Goal: Task Accomplishment & Management: Use online tool/utility

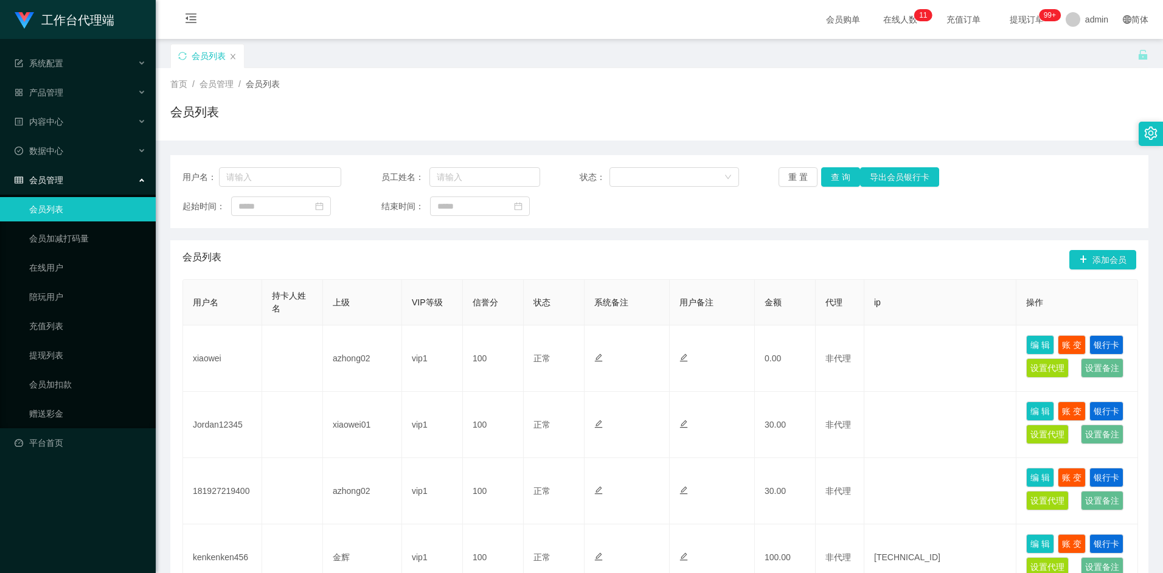
click at [299, 81] on div "首页 / 会员管理 / 会员列表 /" at bounding box center [659, 84] width 978 height 13
click at [293, 178] on input "text" at bounding box center [280, 176] width 123 height 19
click at [263, 175] on input "text" at bounding box center [280, 176] width 123 height 19
click at [260, 181] on input "text" at bounding box center [280, 176] width 123 height 19
paste input "Naveen0719"
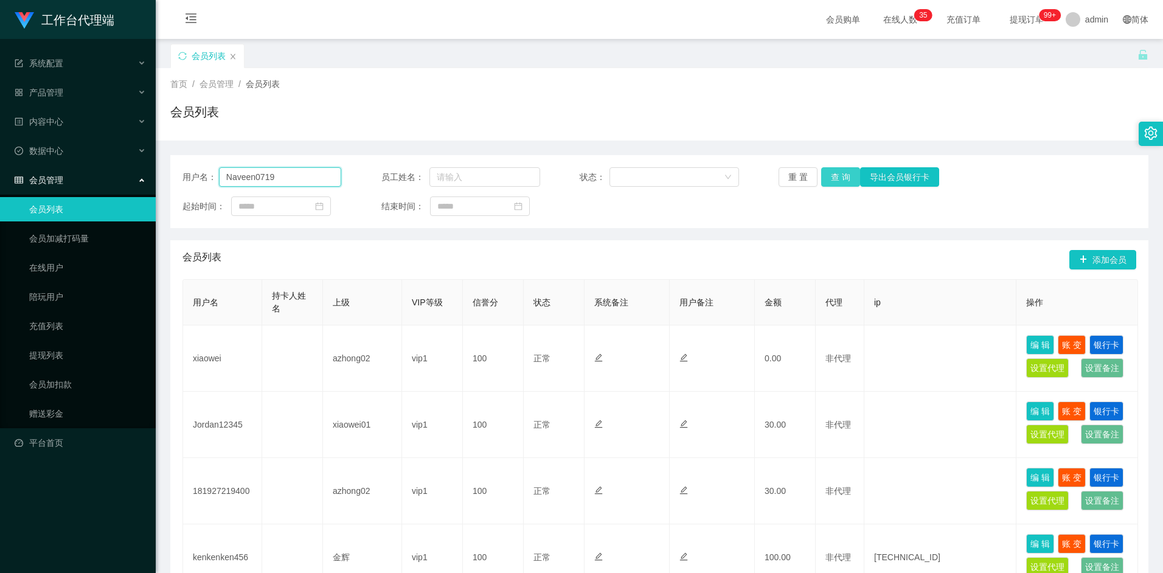
type input "Naveen0719"
click at [299, 180] on button "查 询" at bounding box center [840, 176] width 39 height 19
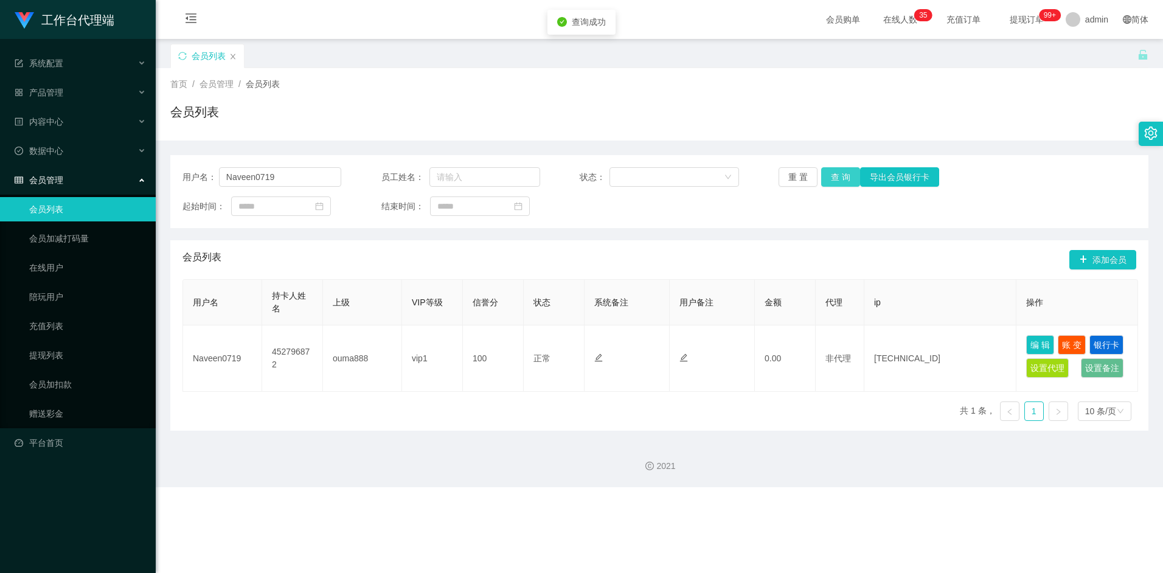
click at [299, 181] on button "查 询" at bounding box center [840, 176] width 39 height 19
click at [299, 176] on button "查 询" at bounding box center [840, 176] width 39 height 19
click at [45, 292] on link "赠送彩金" at bounding box center [87, 414] width 117 height 24
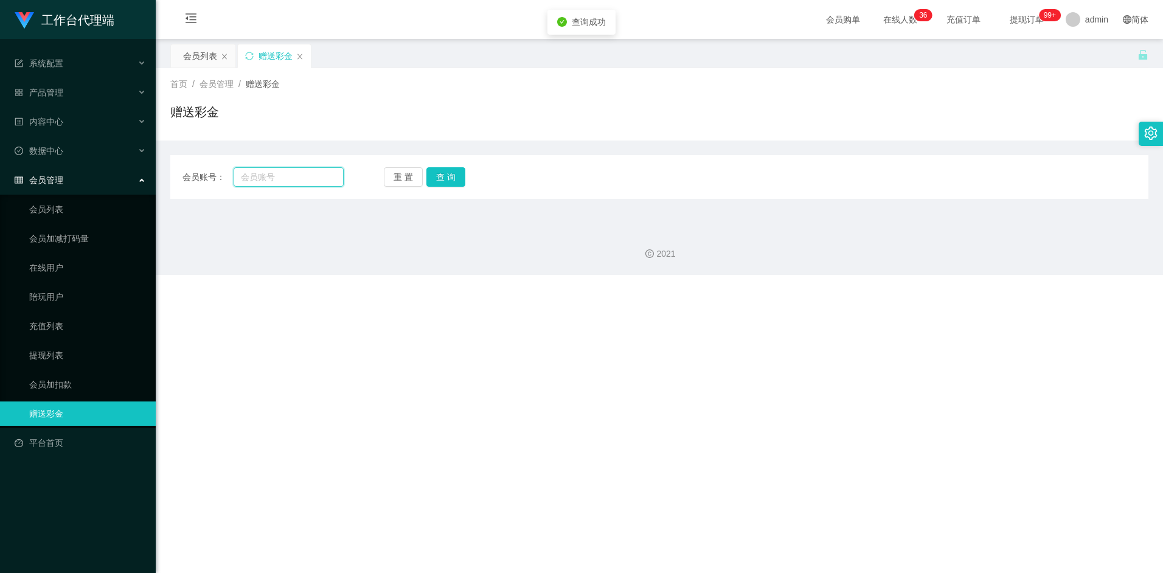
click at [275, 178] on input "text" at bounding box center [289, 176] width 110 height 19
paste input "Naveen0719"
type input "Naveen0719"
click at [299, 175] on button "查 询" at bounding box center [446, 176] width 39 height 19
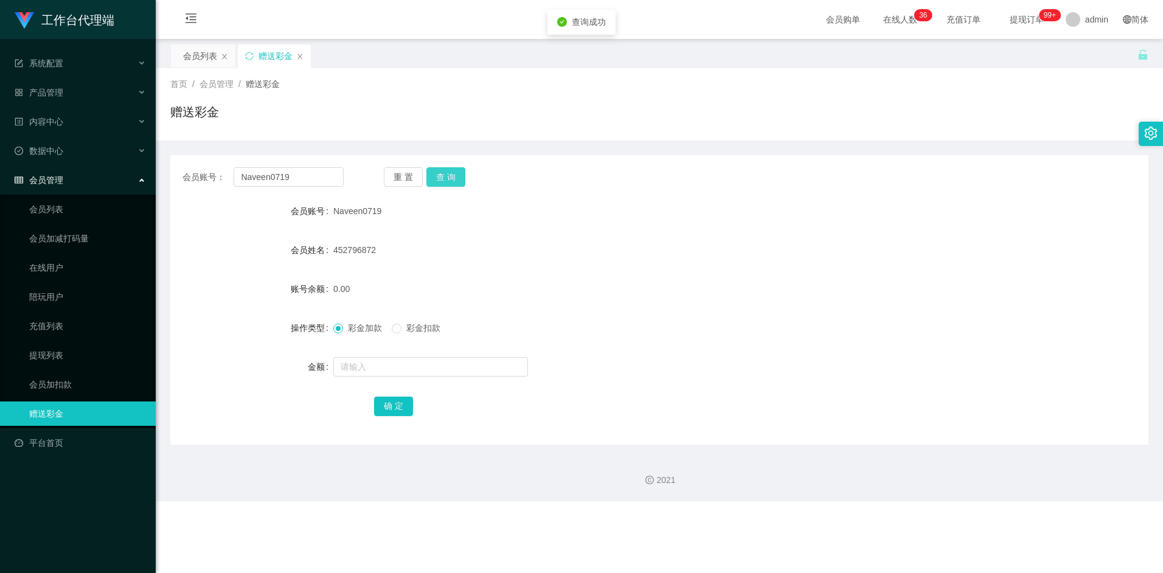
click at [299, 177] on button "查 询" at bounding box center [446, 176] width 39 height 19
click at [299, 292] on input "text" at bounding box center [430, 366] width 195 height 19
type input "100"
click at [299, 292] on button "确 定" at bounding box center [393, 406] width 39 height 19
click at [299, 174] on button "查 询" at bounding box center [446, 176] width 39 height 19
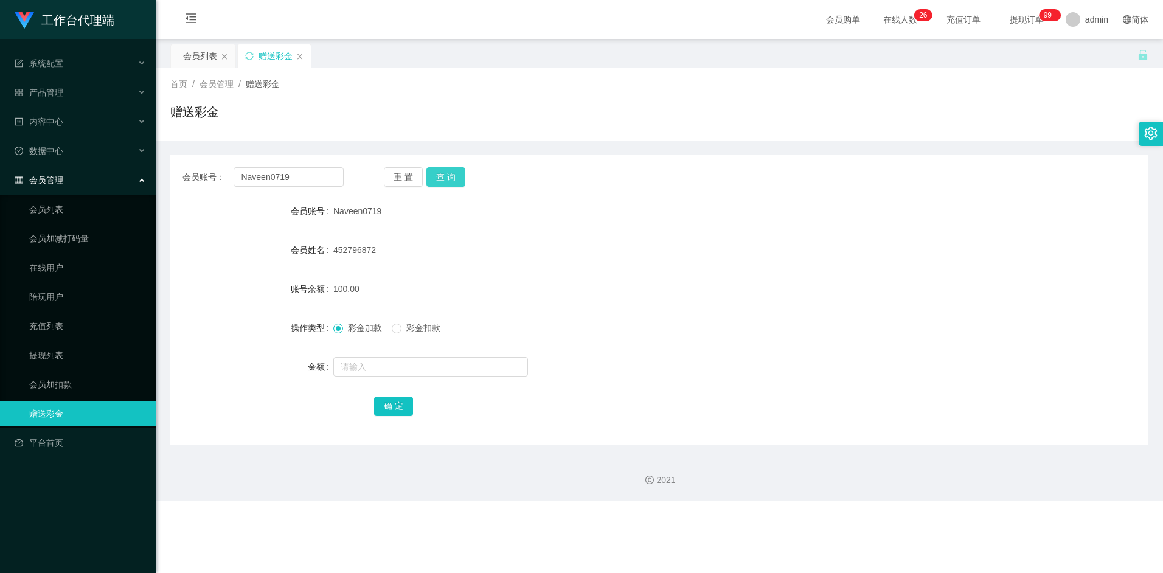
click at [299, 174] on button "查 询" at bounding box center [446, 176] width 39 height 19
click at [201, 55] on div "会员列表" at bounding box center [200, 55] width 34 height 23
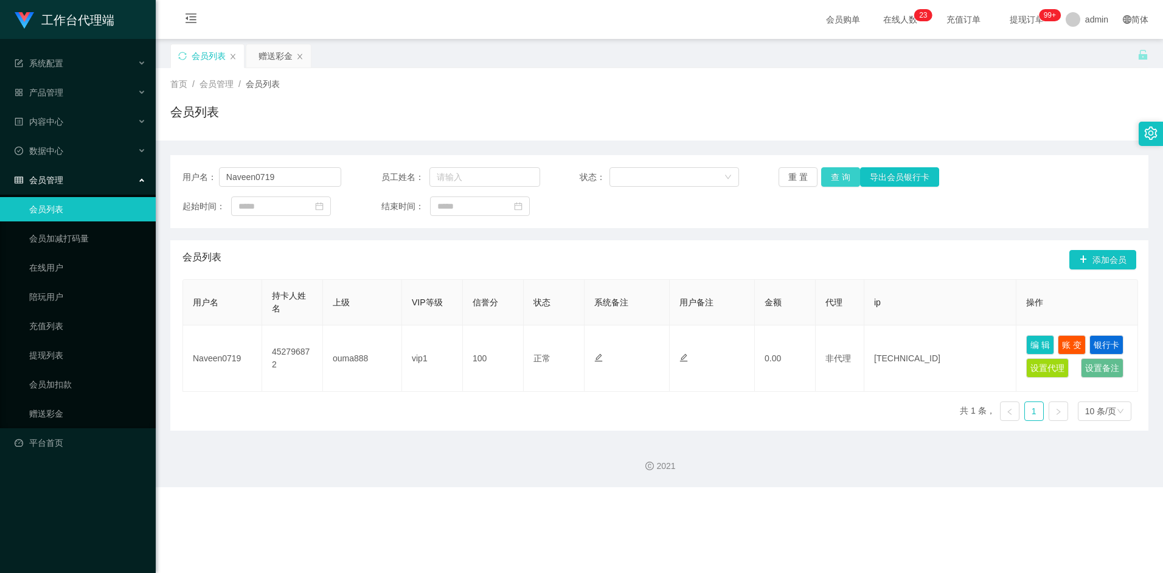
click at [299, 179] on button "查 询" at bounding box center [840, 176] width 39 height 19
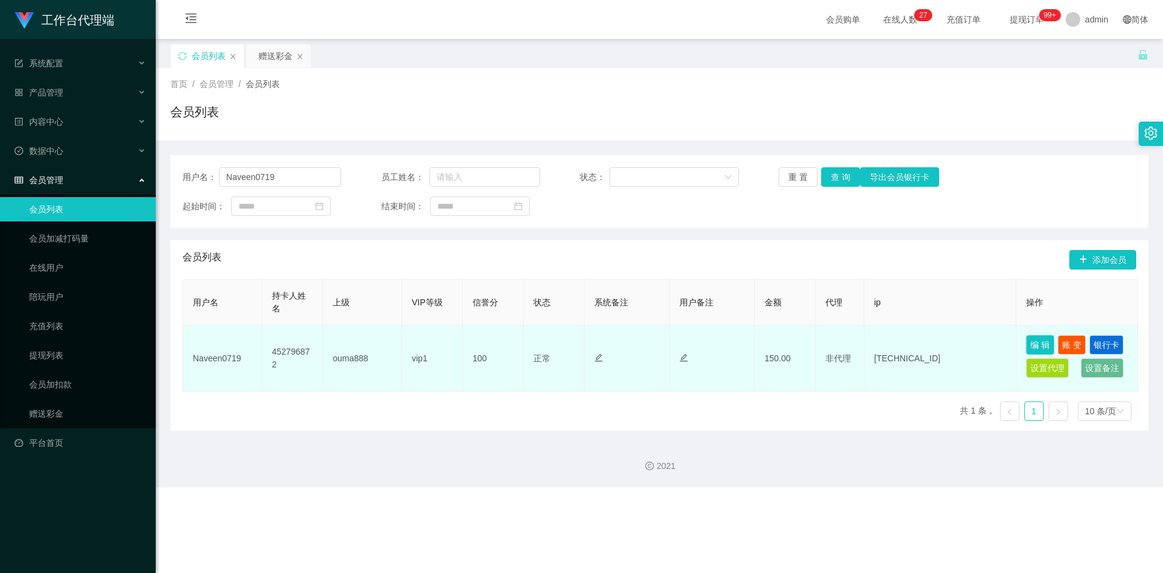
click at [299, 292] on button "编 辑" at bounding box center [1040, 344] width 28 height 19
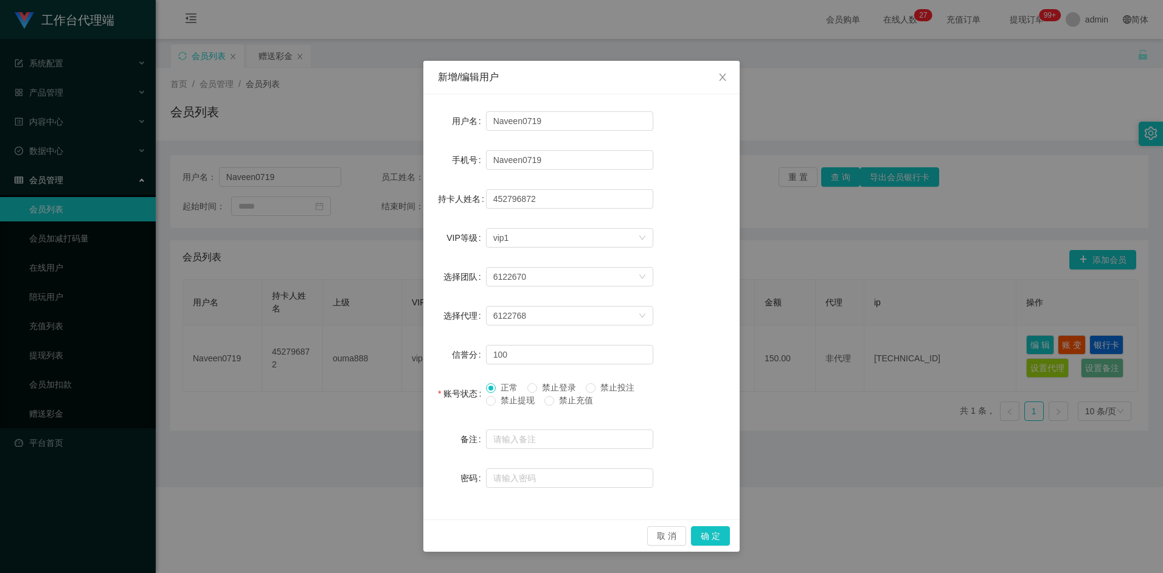
click at [299, 292] on div "新增/编辑用户 用户名 Naveen0719 手机号 Naveen0719 持卡人姓名 452796872 VIP等级 选择VIP等级 vip1 选择团队 6…" at bounding box center [581, 286] width 1163 height 573
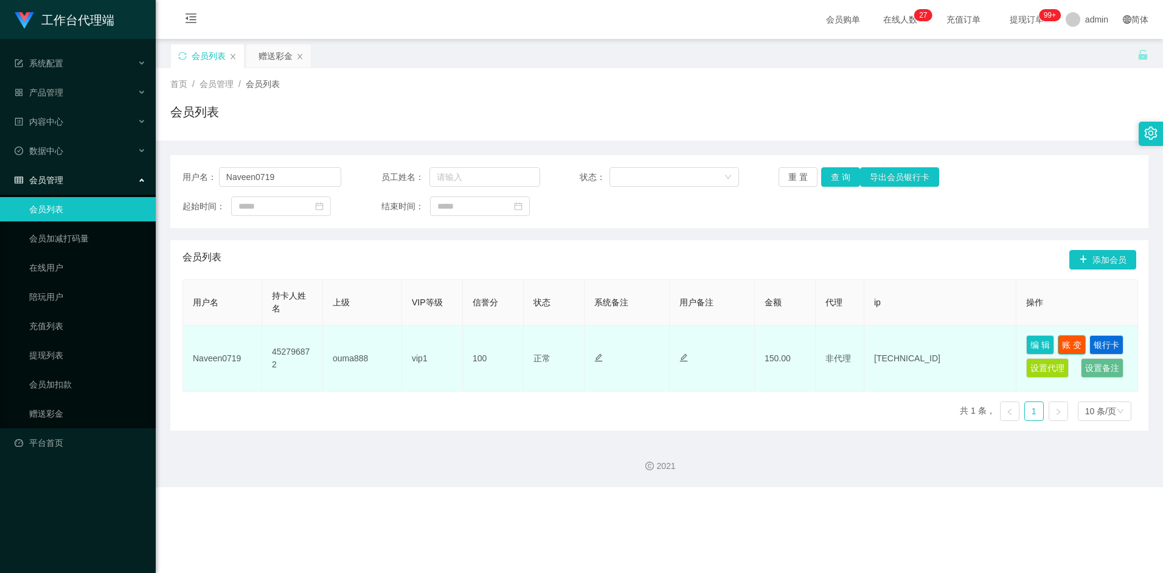
click at [299, 292] on button "账 变" at bounding box center [1072, 344] width 28 height 19
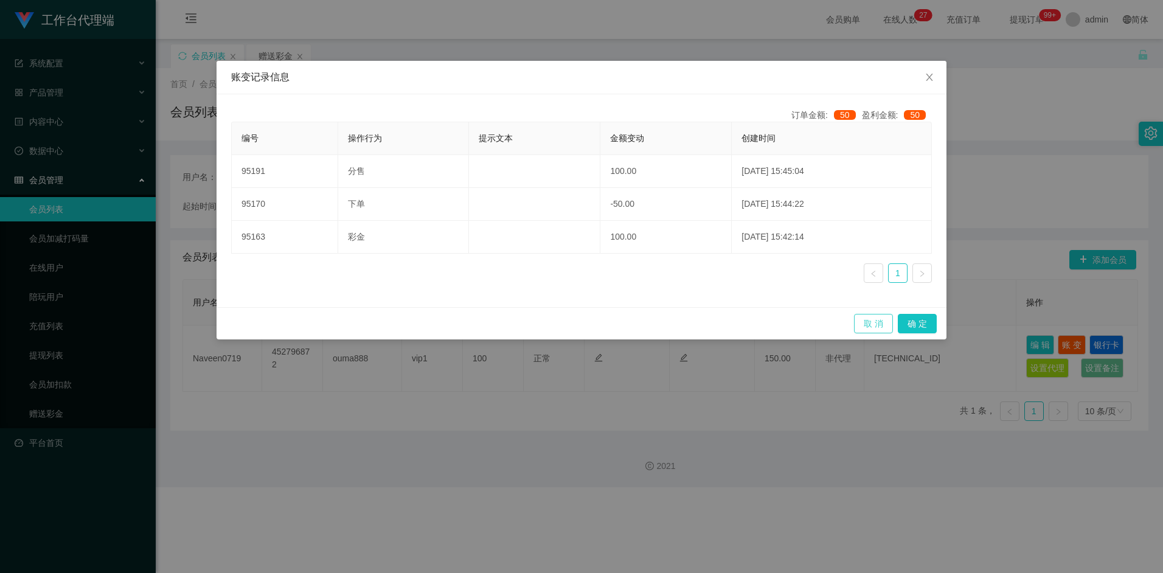
click at [299, 292] on button "取 消" at bounding box center [873, 323] width 39 height 19
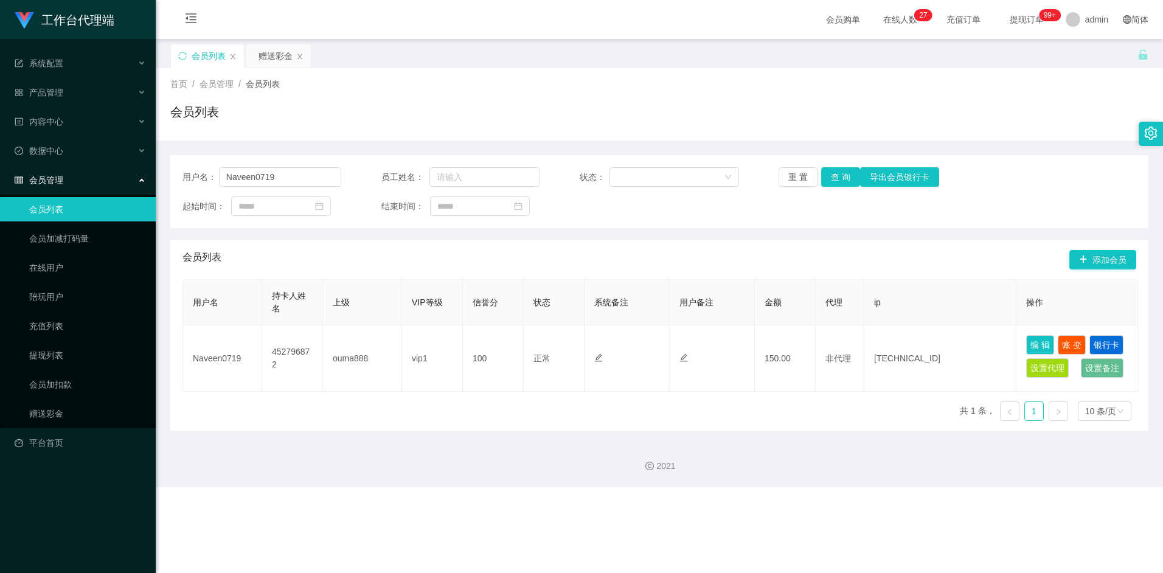
click at [299, 292] on section "会员购单 在线人数 0 1 2 3 4 5 6 7 8 9 0 1 2 3 4 5 6 7 8 9 0 1 2 3 4 5 6 7 8 9 0 1 2 3 4…" at bounding box center [660, 243] width 1008 height 487
click at [299, 252] on div "会员列表 添加会员" at bounding box center [660, 259] width 954 height 39
click at [299, 179] on button "查 询" at bounding box center [840, 176] width 39 height 19
click at [299, 183] on button "查 询" at bounding box center [840, 176] width 39 height 19
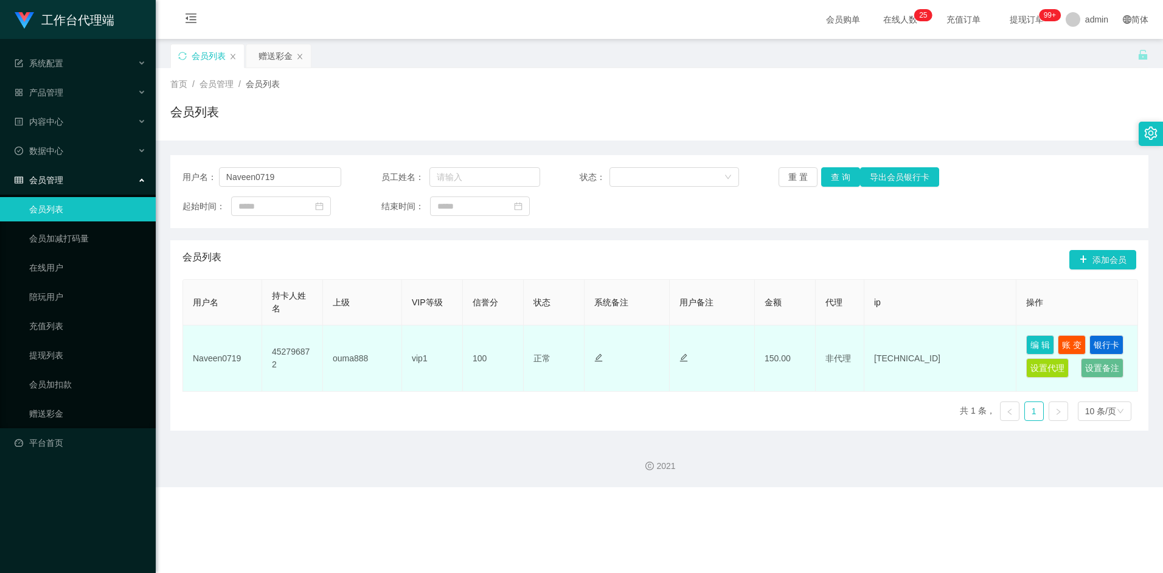
click at [224, 292] on td "Naveen0719" at bounding box center [222, 359] width 79 height 66
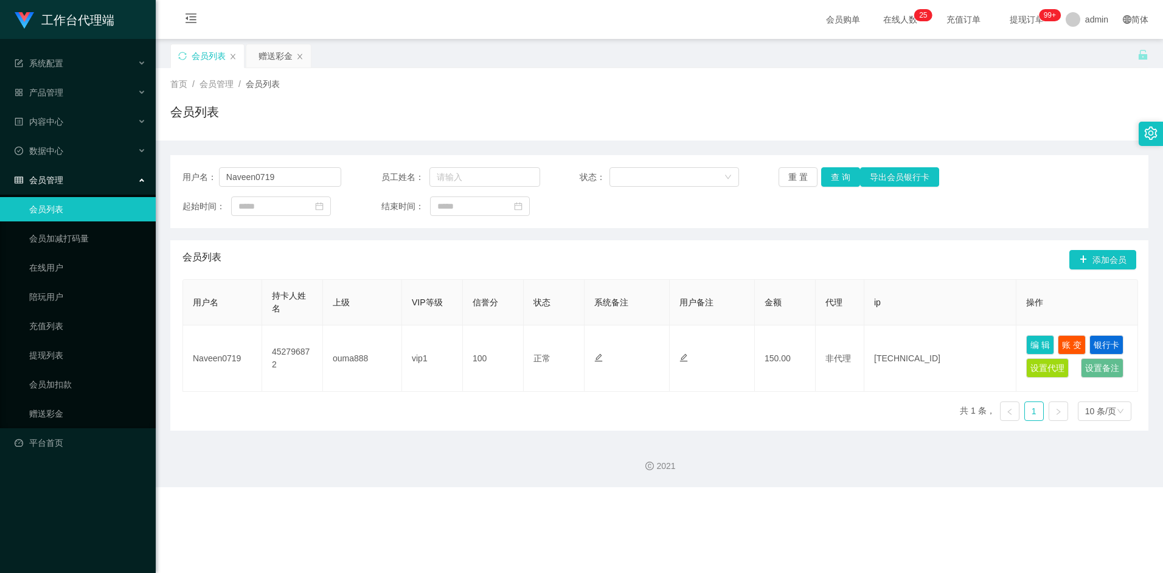
click at [299, 251] on div "会员列表 添加会员" at bounding box center [660, 259] width 954 height 39
click at [299, 178] on button "查 询" at bounding box center [840, 176] width 39 height 19
click at [267, 184] on input "Naveen0719" at bounding box center [280, 176] width 123 height 19
click at [268, 179] on input "Naveen0719" at bounding box center [280, 176] width 123 height 19
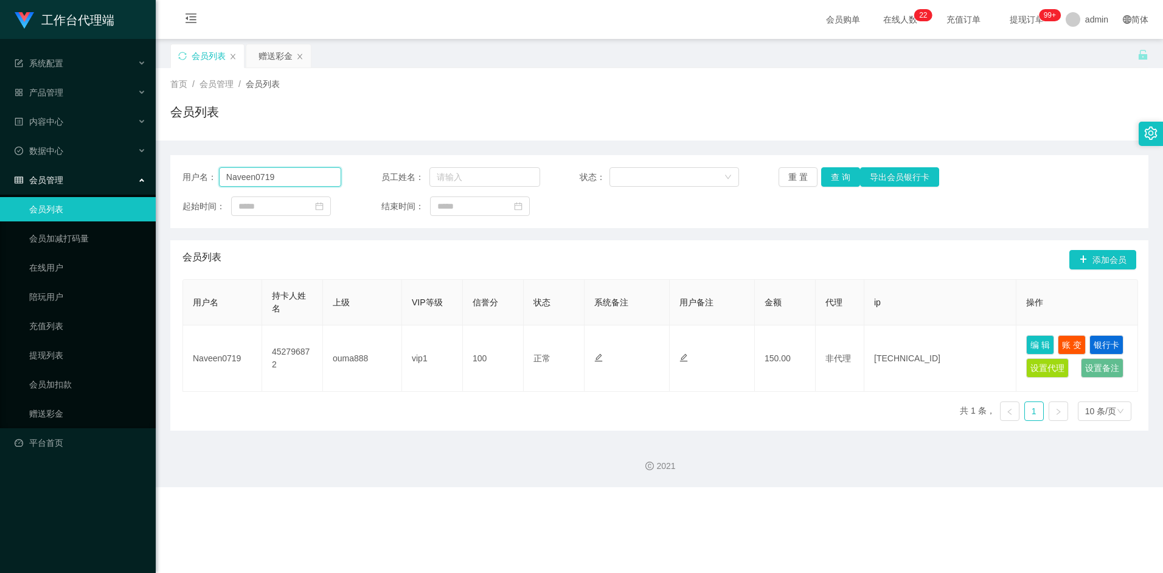
click at [256, 180] on input "Naveen0719" at bounding box center [280, 176] width 123 height 19
click at [50, 292] on link "提现列表" at bounding box center [87, 355] width 117 height 24
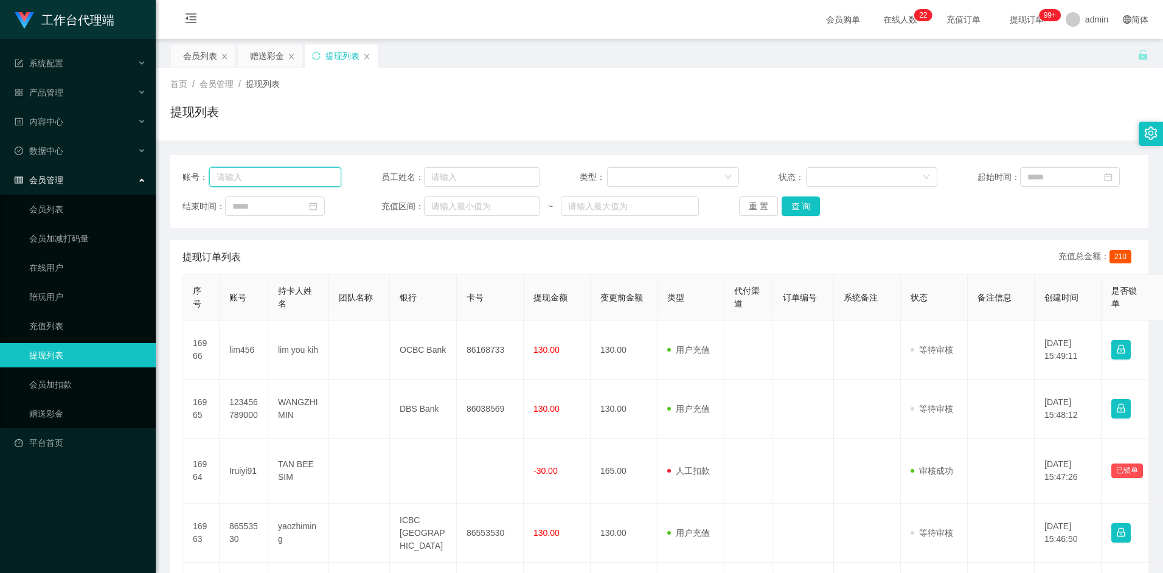
click at [263, 183] on input "text" at bounding box center [275, 176] width 132 height 19
paste input "Naveen0719"
type input "Naveen0719"
click at [299, 202] on button "查 询" at bounding box center [801, 206] width 39 height 19
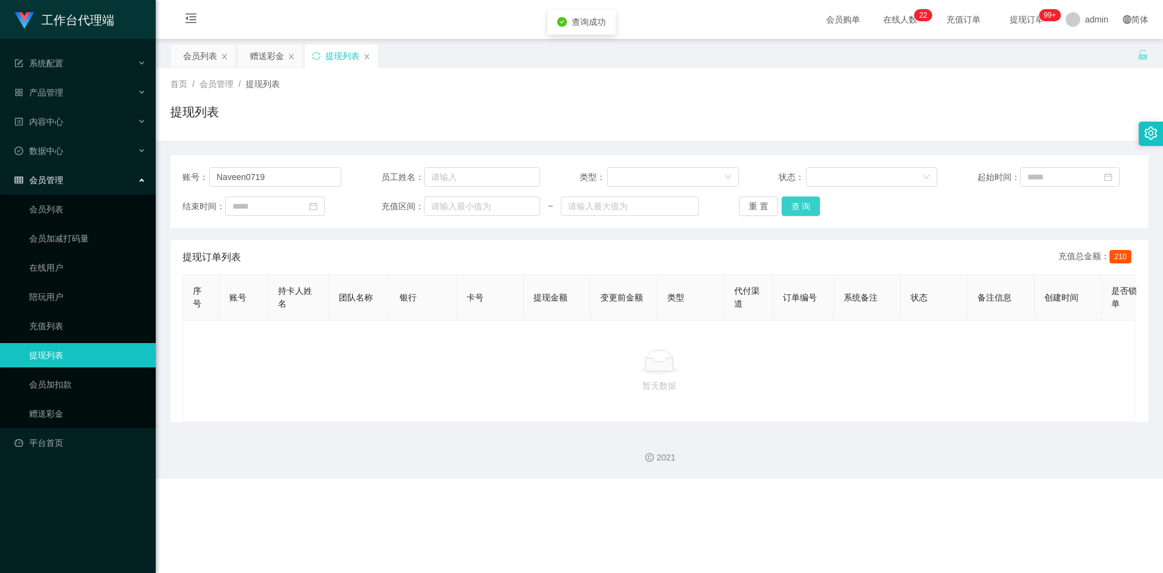
click at [299, 209] on button "查 询" at bounding box center [801, 206] width 39 height 19
click at [299, 209] on div "重 置 查 询" at bounding box center [818, 206] width 159 height 19
click at [222, 256] on span "提现订单列表" at bounding box center [212, 257] width 58 height 15
click at [299, 208] on button "查 询" at bounding box center [801, 206] width 39 height 19
click at [299, 208] on div "重 置 查 询" at bounding box center [818, 206] width 159 height 19
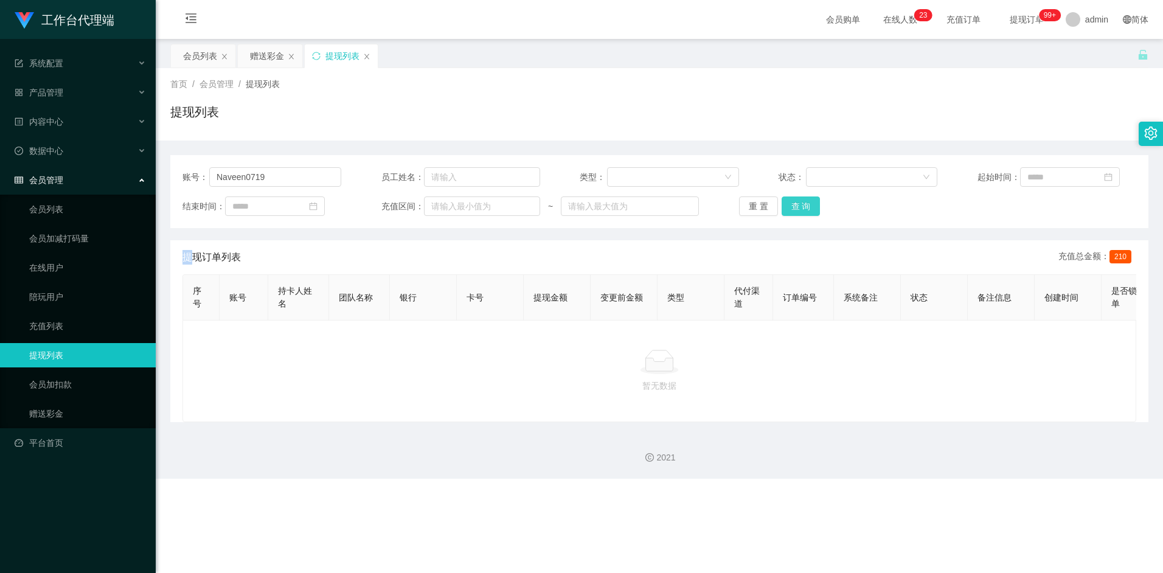
click at [299, 208] on button "查 询" at bounding box center [801, 206] width 39 height 19
click at [299, 207] on button "查 询" at bounding box center [801, 206] width 39 height 19
click at [280, 178] on input "Naveen0719" at bounding box center [275, 176] width 132 height 19
drag, startPoint x: 585, startPoint y: 241, endPoint x: 603, endPoint y: 244, distance: 18.5
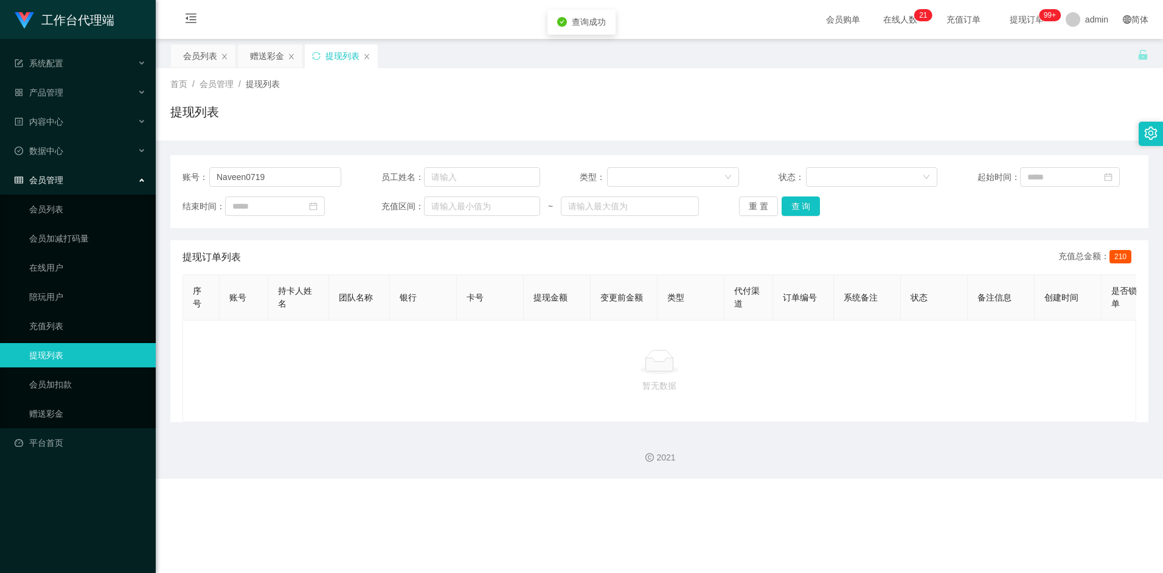
click at [299, 241] on div "提现订单列表 充值总金额： 210" at bounding box center [660, 257] width 954 height 34
click at [299, 206] on button "查 询" at bounding box center [801, 206] width 39 height 19
click at [299, 248] on div "提现订单列表 充值总金额： 210" at bounding box center [660, 257] width 954 height 34
click at [299, 204] on button "查 询" at bounding box center [801, 206] width 39 height 19
click at [299, 208] on button "查 询" at bounding box center [801, 206] width 39 height 19
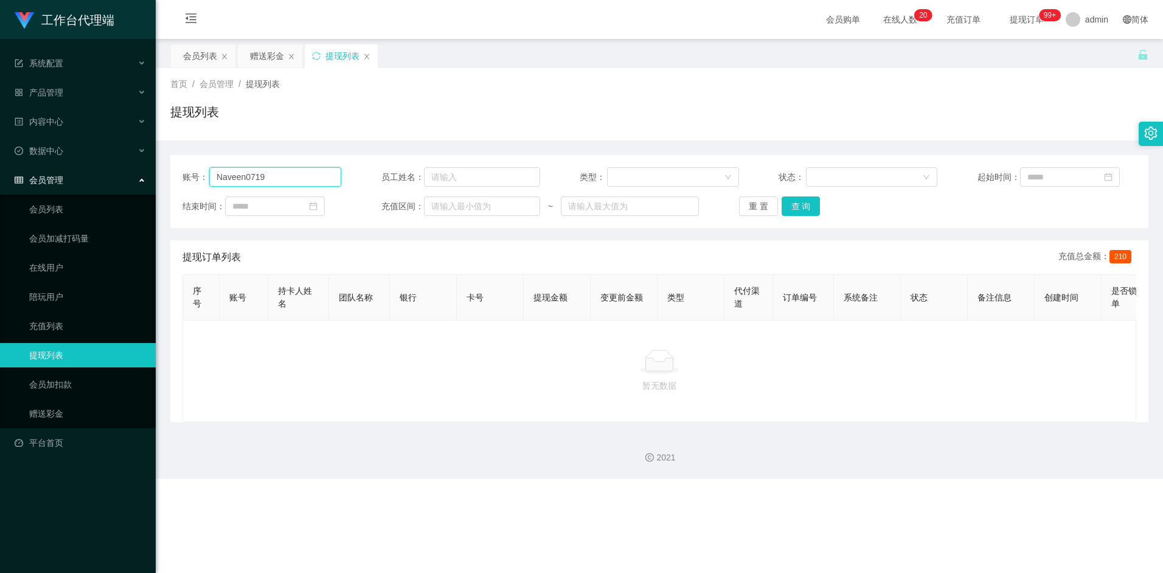
click at [287, 177] on input "Naveen0719" at bounding box center [275, 176] width 132 height 19
click at [299, 207] on button "查 询" at bounding box center [801, 206] width 39 height 19
click at [299, 202] on button "查 询" at bounding box center [801, 206] width 39 height 19
click at [299, 202] on div "重 置 查 询" at bounding box center [818, 206] width 159 height 19
click at [299, 202] on button "查 询" at bounding box center [808, 206] width 52 height 19
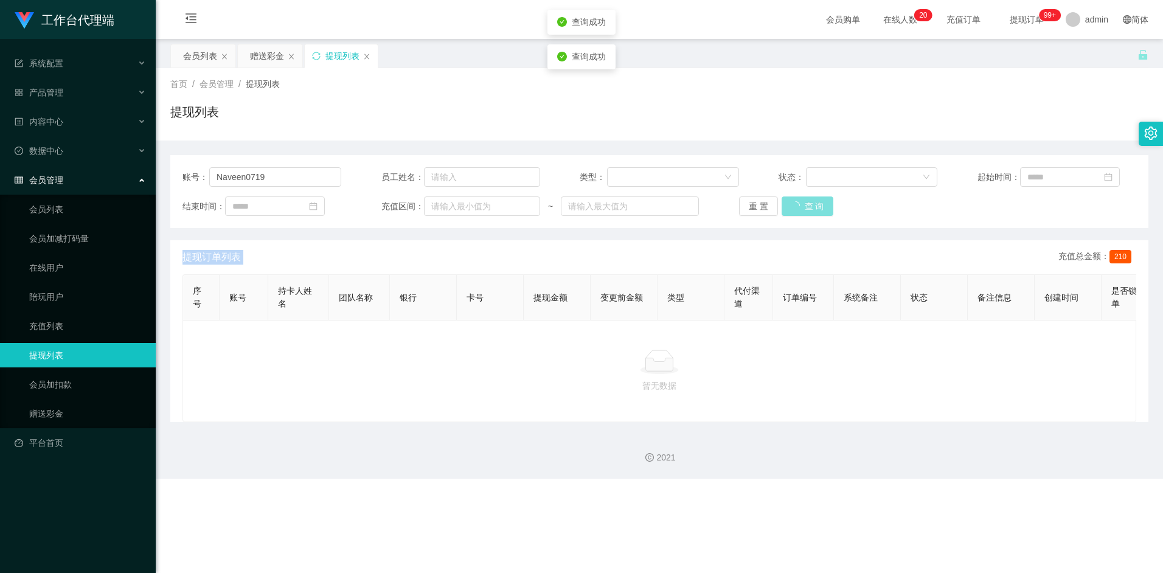
click at [299, 202] on div "重 置 查 询" at bounding box center [818, 206] width 159 height 19
click at [299, 202] on button "查 询" at bounding box center [801, 206] width 39 height 19
click at [268, 264] on div "提现订单列表 充值总金额： 210" at bounding box center [660, 257] width 954 height 34
click at [233, 254] on span "提现订单列表" at bounding box center [212, 257] width 58 height 15
click at [299, 204] on button "查 询" at bounding box center [801, 206] width 39 height 19
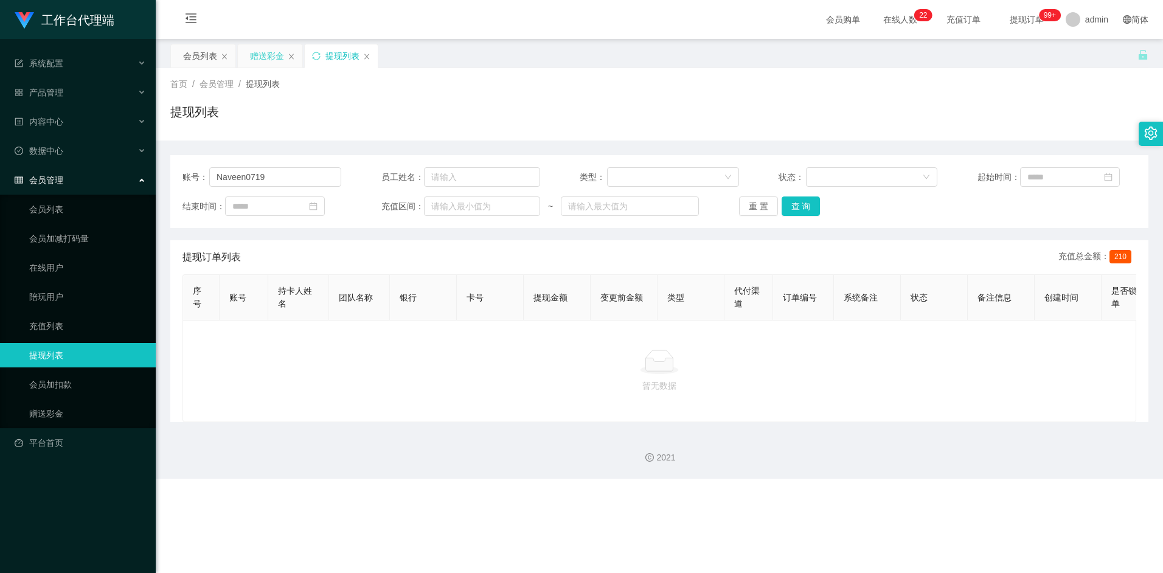
click at [265, 57] on div "赠送彩金" at bounding box center [267, 55] width 34 height 23
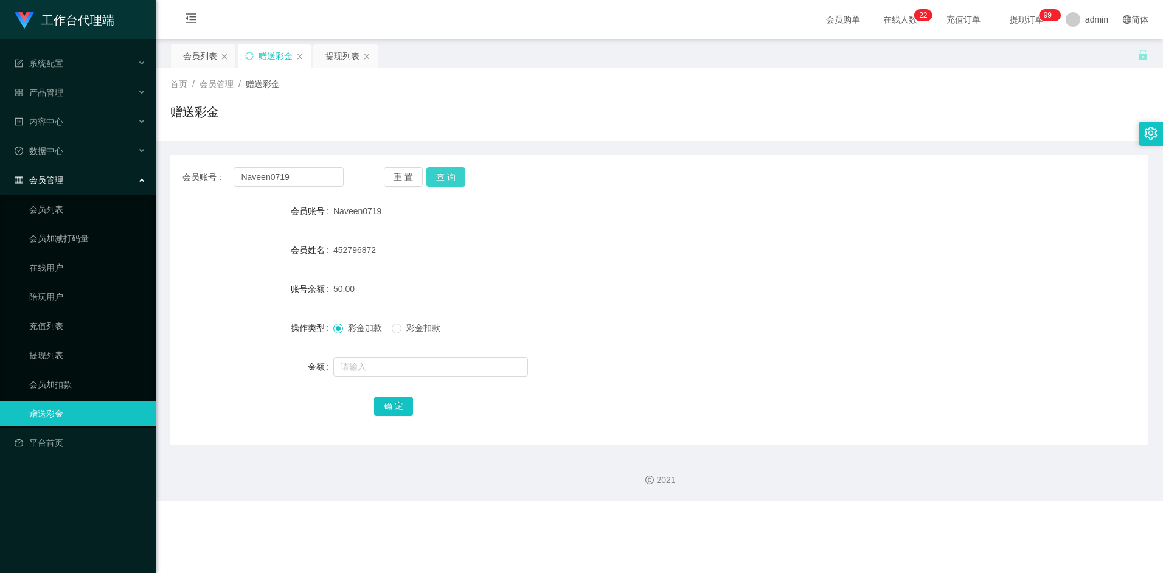
click at [299, 178] on button "查 询" at bounding box center [446, 176] width 39 height 19
click at [299, 175] on button "查 询" at bounding box center [446, 176] width 39 height 19
click at [299, 184] on button "查 询" at bounding box center [446, 176] width 39 height 19
drag, startPoint x: 191, startPoint y: 54, endPoint x: 203, endPoint y: 68, distance: 18.2
click at [192, 54] on div "会员列表" at bounding box center [200, 55] width 34 height 23
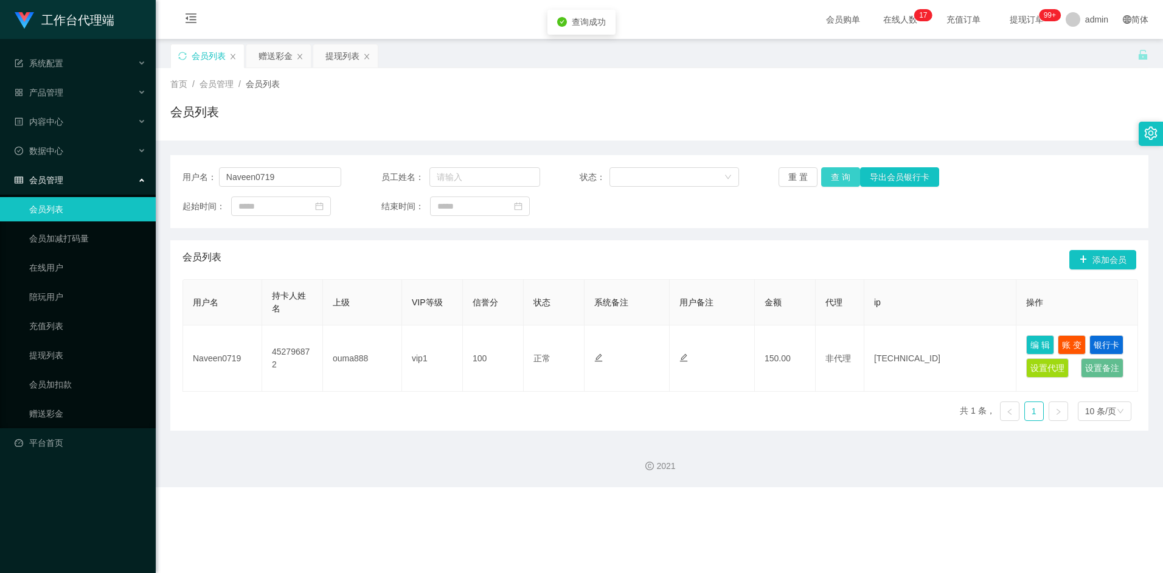
click at [299, 178] on button "查 询" at bounding box center [840, 176] width 39 height 19
click at [299, 58] on div "提现列表" at bounding box center [343, 55] width 34 height 23
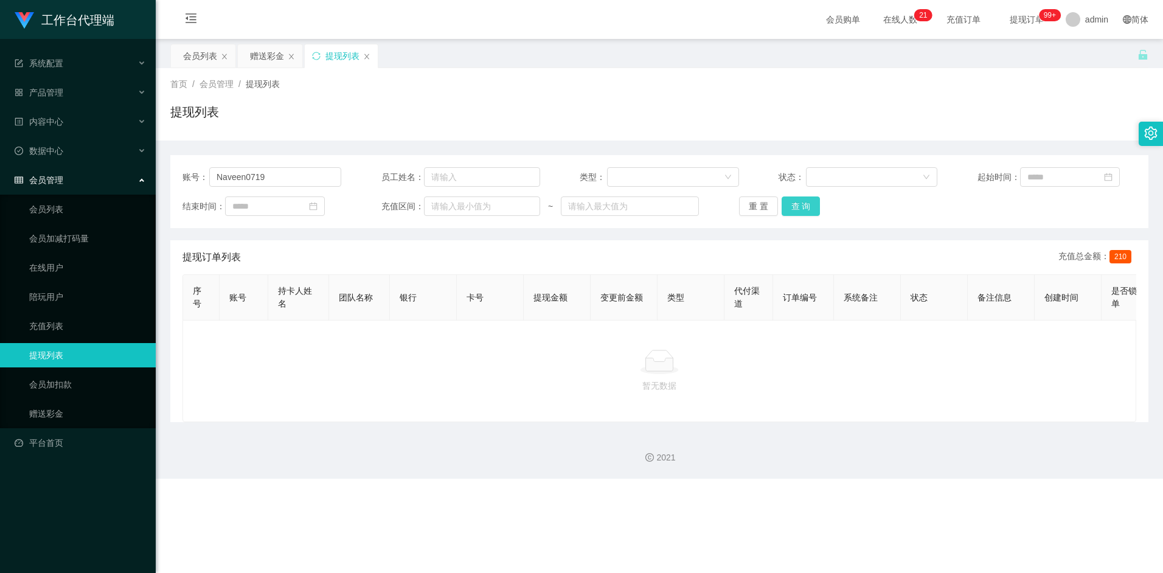
click at [299, 208] on button "查 询" at bounding box center [801, 206] width 39 height 19
click at [289, 177] on input "Naveen0719" at bounding box center [275, 176] width 132 height 19
click at [299, 208] on button "查 询" at bounding box center [801, 206] width 39 height 19
click at [299, 199] on button "查 询" at bounding box center [801, 206] width 39 height 19
click at [299, 209] on button "查 询" at bounding box center [801, 206] width 39 height 19
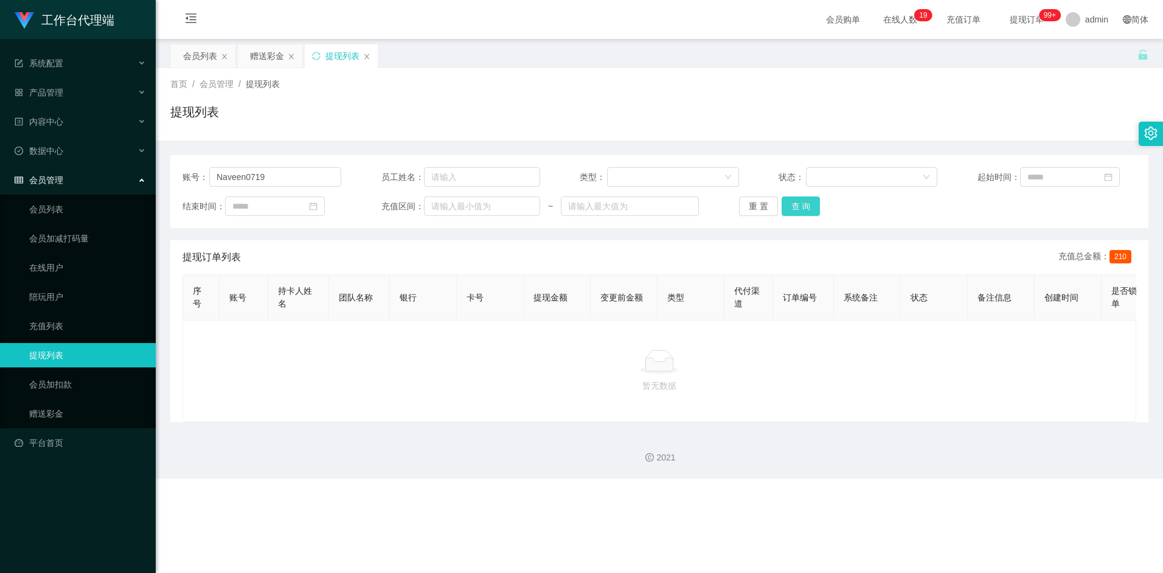
click at [299, 213] on button "查 询" at bounding box center [801, 206] width 39 height 19
click at [299, 210] on button "查 询" at bounding box center [801, 206] width 39 height 19
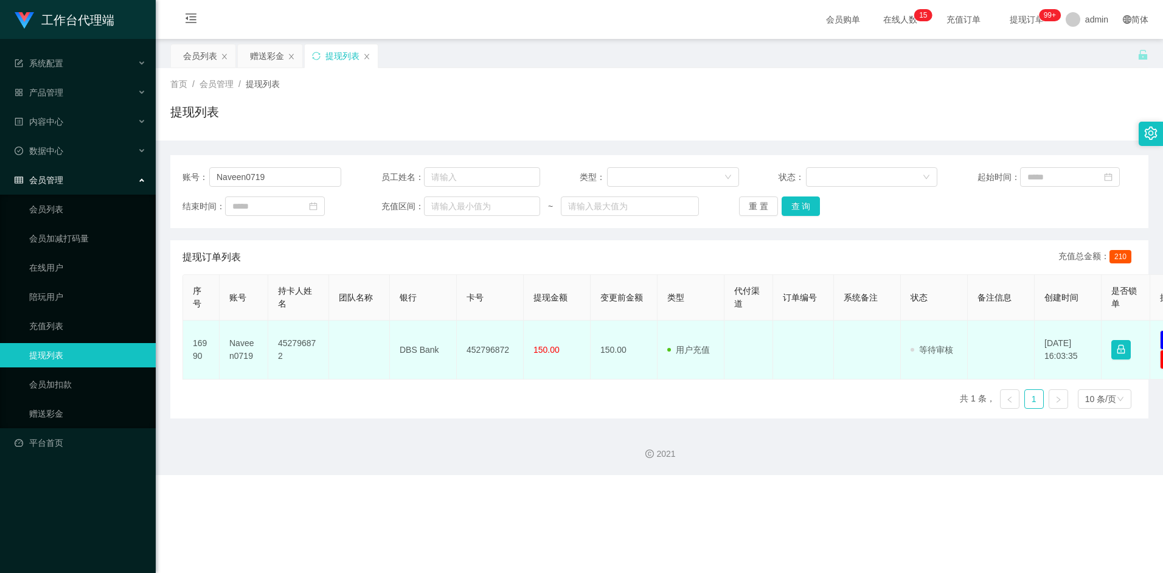
click at [299, 292] on span "等待审核" at bounding box center [932, 350] width 43 height 10
click at [299, 292] on button "button" at bounding box center [1121, 349] width 19 height 19
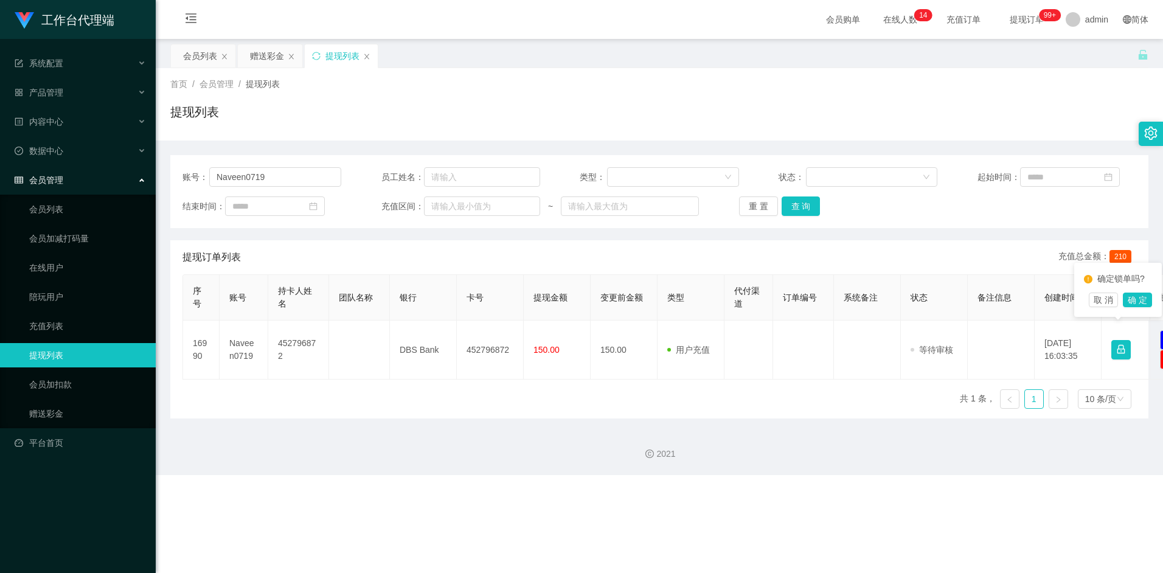
click at [299, 248] on div "提现订单列表 充值总金额： 210" at bounding box center [660, 257] width 954 height 34
drag, startPoint x: 683, startPoint y: 256, endPoint x: 635, endPoint y: 254, distance: 47.5
click at [299, 256] on div "提现订单列表 充值总金额： 210" at bounding box center [660, 257] width 954 height 34
click at [290, 175] on input "Naveen0719" at bounding box center [275, 176] width 132 height 19
click at [299, 195] on div "账号： Naveen0719 员工姓名： 类型： 状态： 起始时间： 结束时间： 充值区间： ~ 重 置 查 询" at bounding box center [659, 191] width 978 height 73
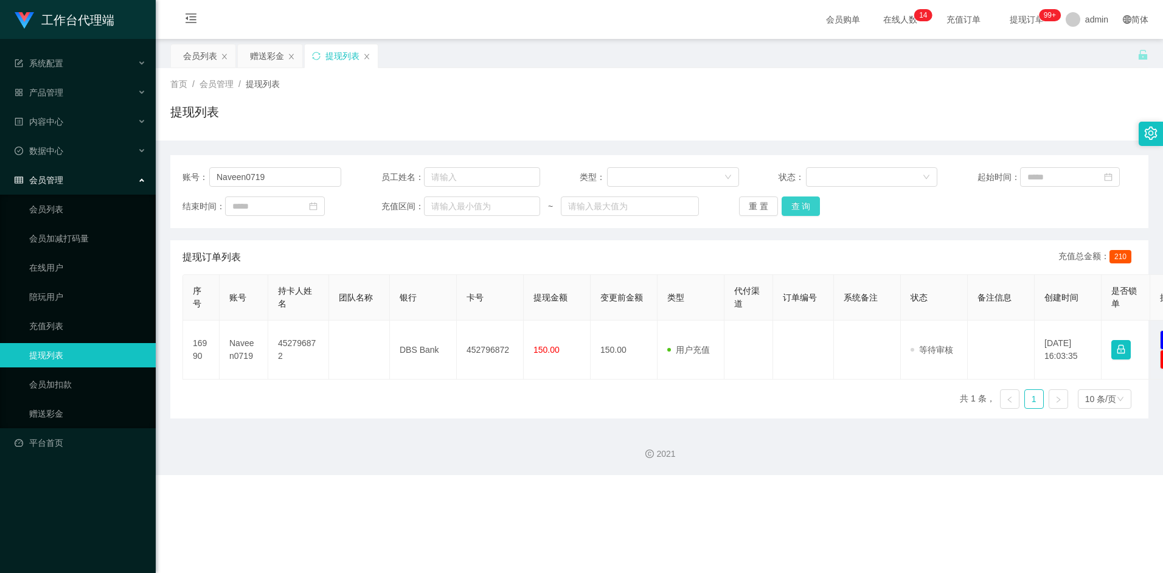
click at [299, 207] on button "查 询" at bounding box center [801, 206] width 39 height 19
click at [290, 180] on input "Naveen0719" at bounding box center [275, 176] width 132 height 19
drag, startPoint x: 464, startPoint y: 468, endPoint x: 501, endPoint y: 419, distance: 62.2
click at [299, 292] on div "2021" at bounding box center [660, 447] width 1008 height 57
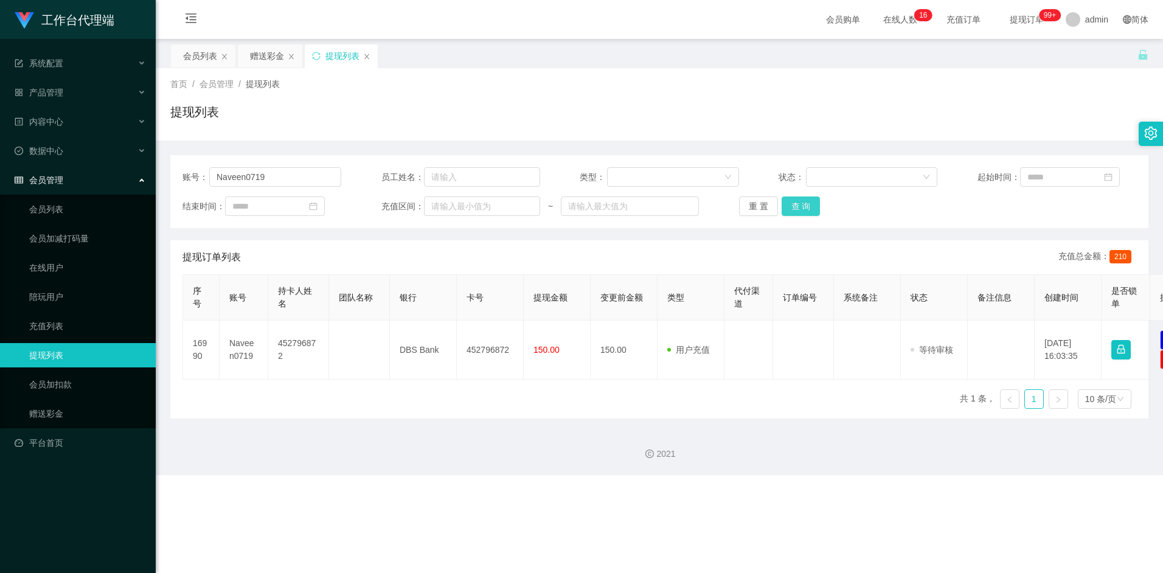
click at [299, 206] on button "查 询" at bounding box center [801, 206] width 39 height 19
click at [299, 208] on button "查 询" at bounding box center [801, 206] width 39 height 19
click at [299, 205] on button "查 询" at bounding box center [801, 206] width 39 height 19
click at [299, 201] on button "查 询" at bounding box center [801, 206] width 39 height 19
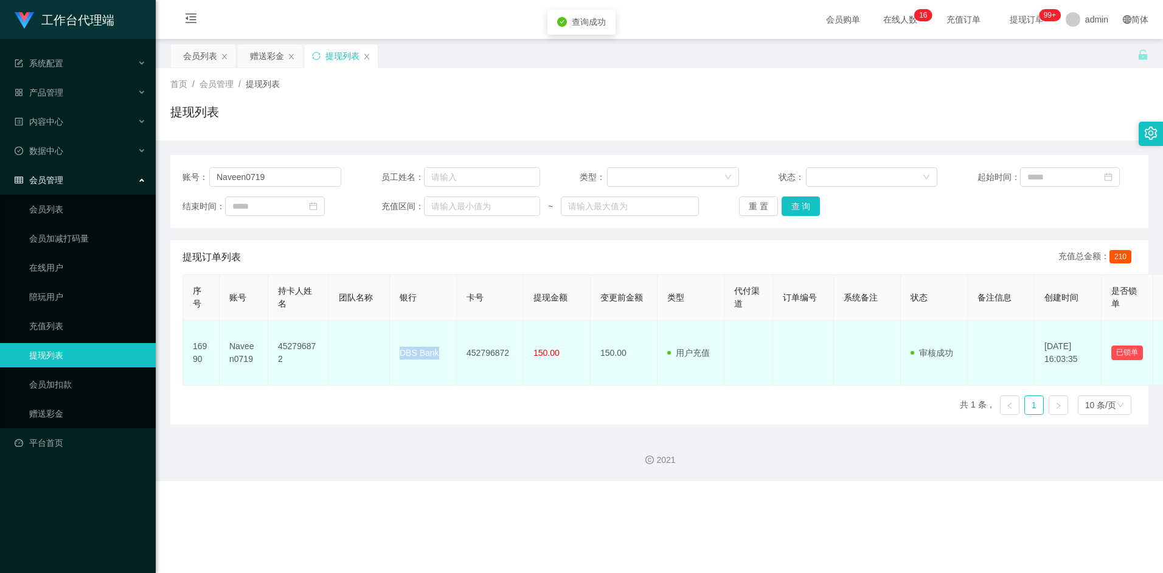
drag, startPoint x: 400, startPoint y: 354, endPoint x: 439, endPoint y: 353, distance: 39.6
click at [299, 292] on td "DBS Bank" at bounding box center [423, 353] width 67 height 65
drag, startPoint x: 439, startPoint y: 353, endPoint x: 417, endPoint y: 360, distance: 22.9
click at [299, 292] on td "DBS Bank" at bounding box center [423, 353] width 67 height 65
drag, startPoint x: 400, startPoint y: 350, endPoint x: 437, endPoint y: 352, distance: 37.2
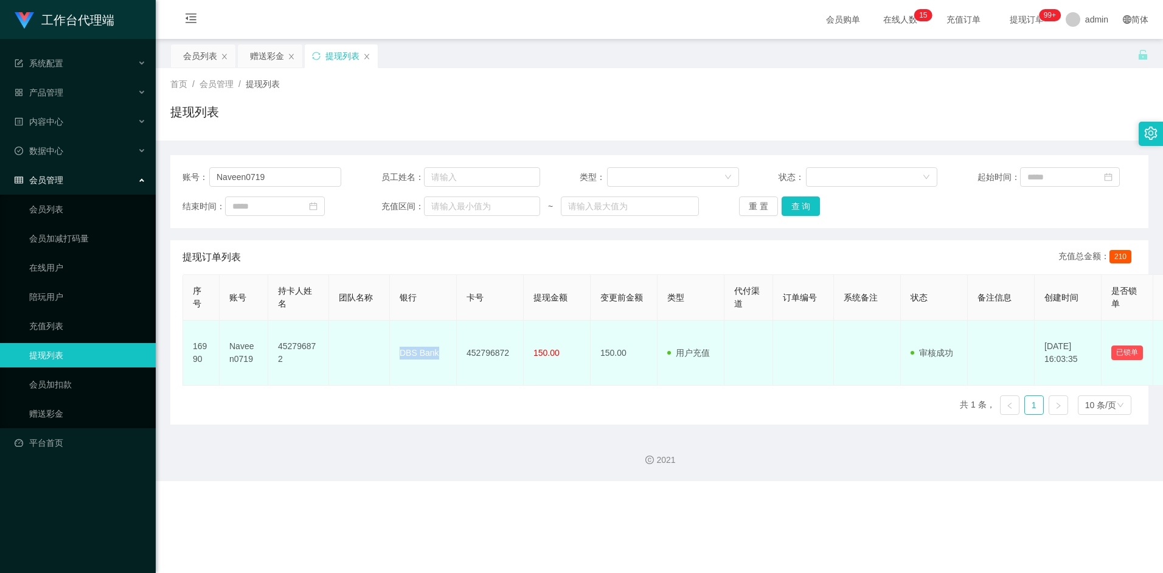
click at [299, 292] on td "DBS Bank" at bounding box center [423, 353] width 67 height 65
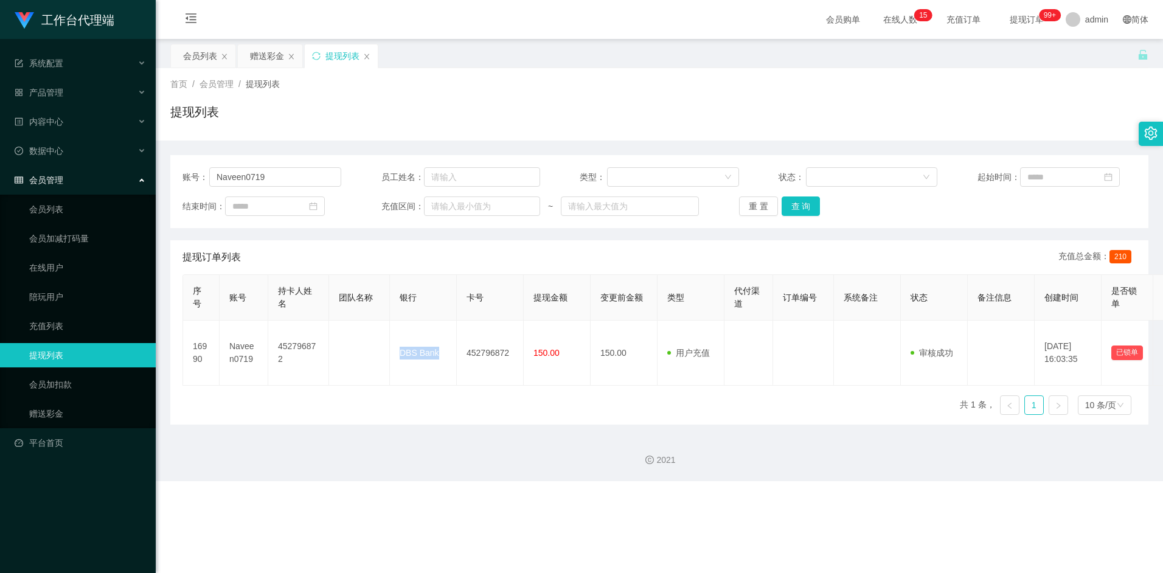
copy td "DBS Bank"
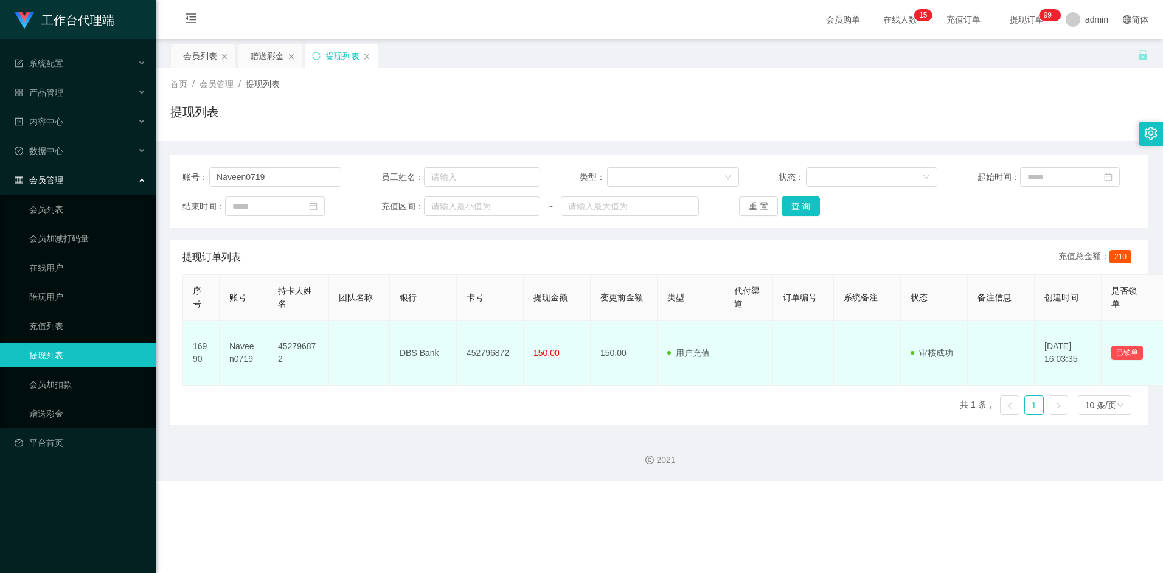
click at [299, 292] on td "452796872" at bounding box center [490, 353] width 67 height 65
drag, startPoint x: 467, startPoint y: 352, endPoint x: 512, endPoint y: 352, distance: 45.0
click at [299, 292] on td "452796872" at bounding box center [490, 353] width 67 height 65
copy td "452796872"
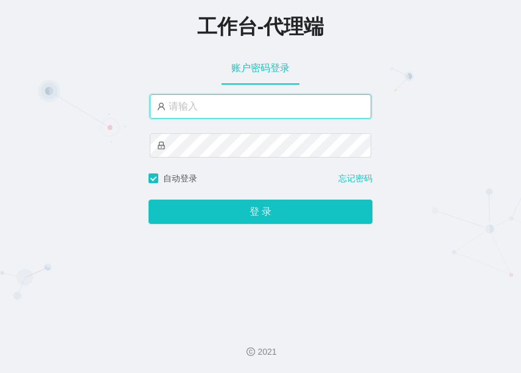
type input "admin"
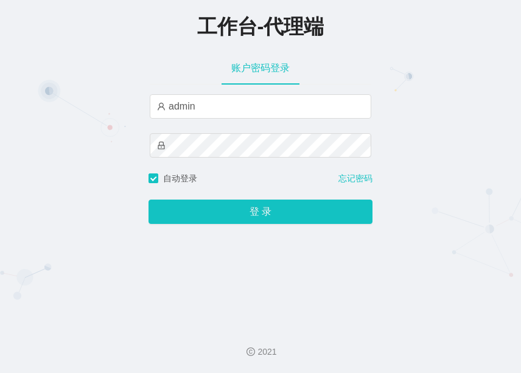
click at [299, 80] on div "工作台-代理端 账户密码登录 admin 自动登录 忘记密码 登 录" at bounding box center [260, 158] width 521 height 316
